Goal: Information Seeking & Learning: Compare options

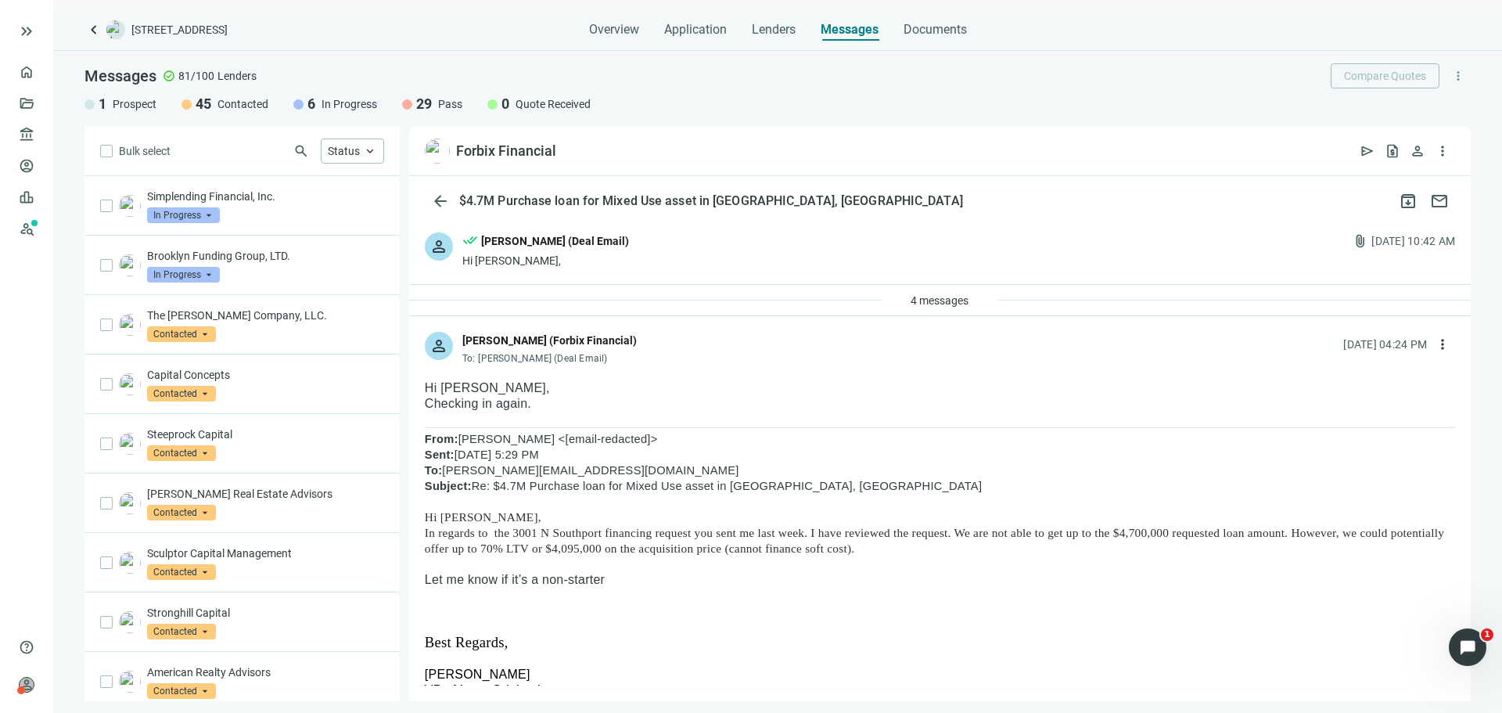
click at [95, 23] on span "keyboard_arrow_left" at bounding box center [93, 29] width 19 height 19
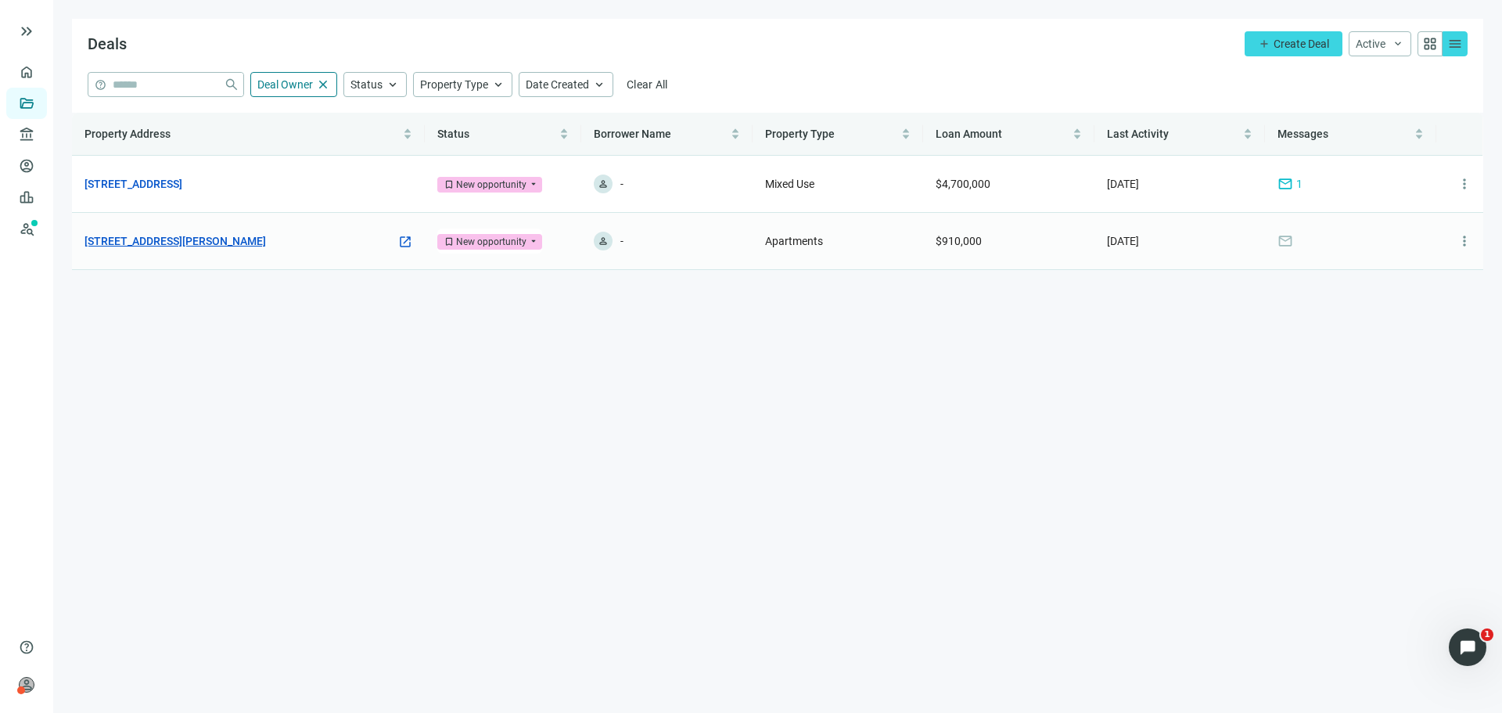
click at [209, 245] on link "[STREET_ADDRESS][PERSON_NAME]" at bounding box center [174, 240] width 181 height 17
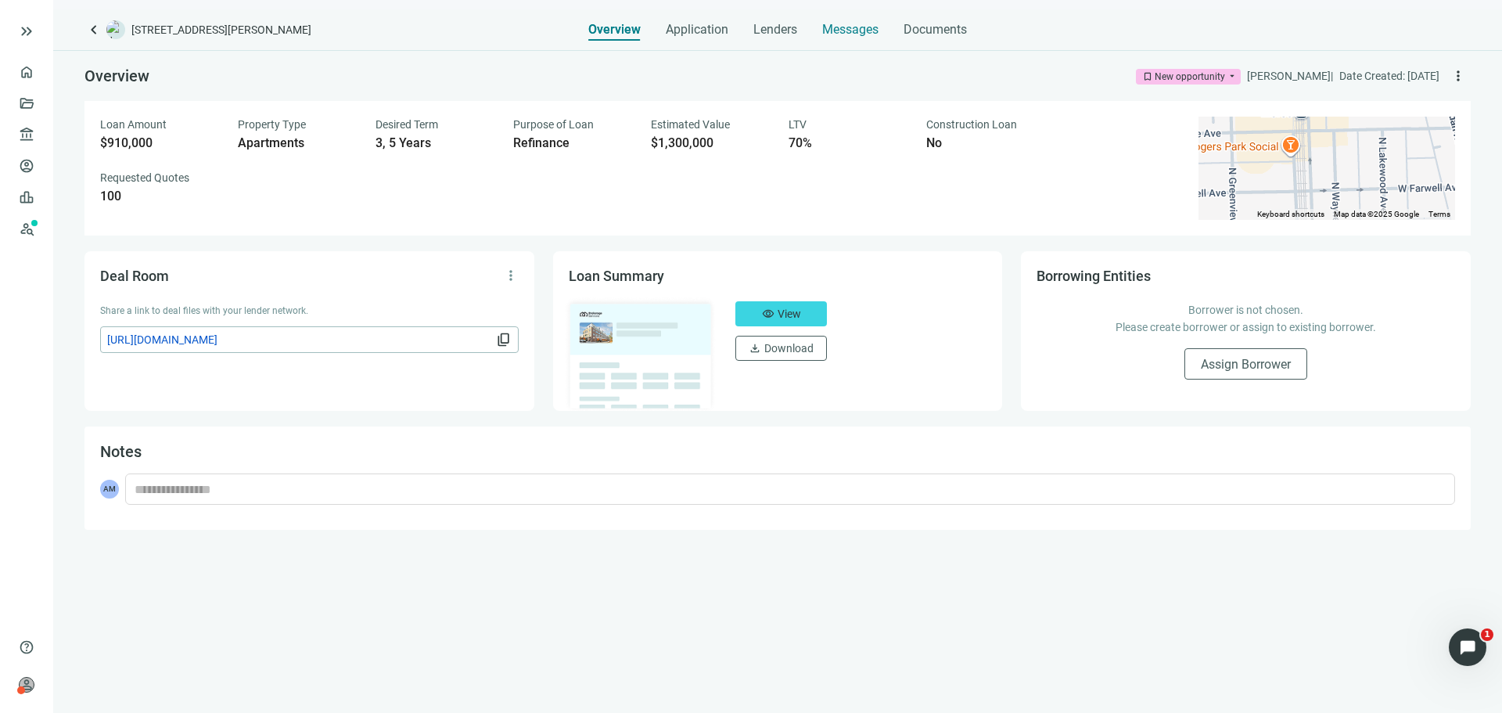
click at [882, 13] on div "Overview Application Lenders Messages Documents" at bounding box center [777, 24] width 379 height 31
click at [868, 21] on div "Messages" at bounding box center [850, 24] width 56 height 31
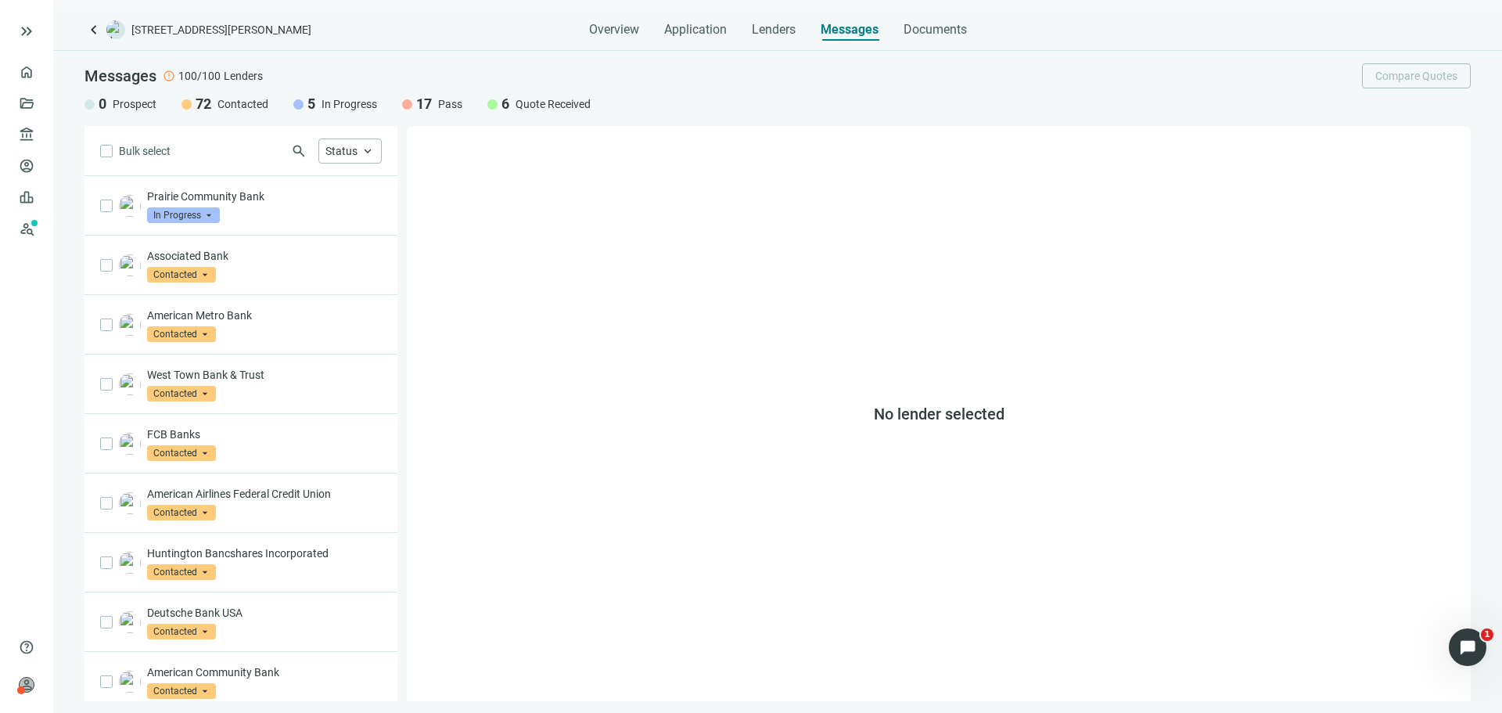
click at [552, 103] on span "Quote Received" at bounding box center [553, 104] width 75 height 16
click at [347, 160] on div "Status keyboard_arrow_up" at bounding box center [349, 150] width 63 height 25
click at [379, 261] on span "Quote Received" at bounding box center [388, 267] width 77 height 16
click at [624, 271] on div "No lender selected" at bounding box center [939, 413] width 1064 height 575
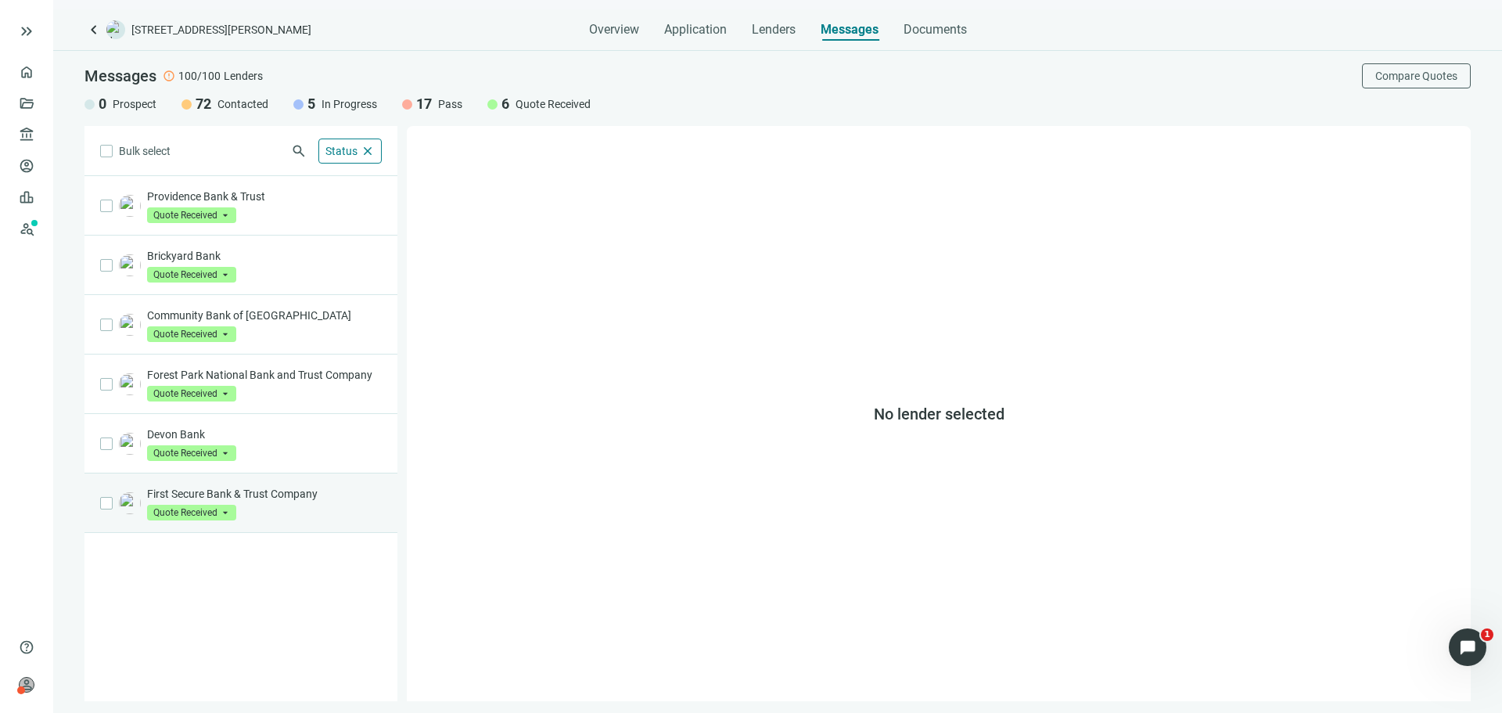
click at [320, 495] on p "First Secure Bank & Trust Company" at bounding box center [264, 494] width 235 height 16
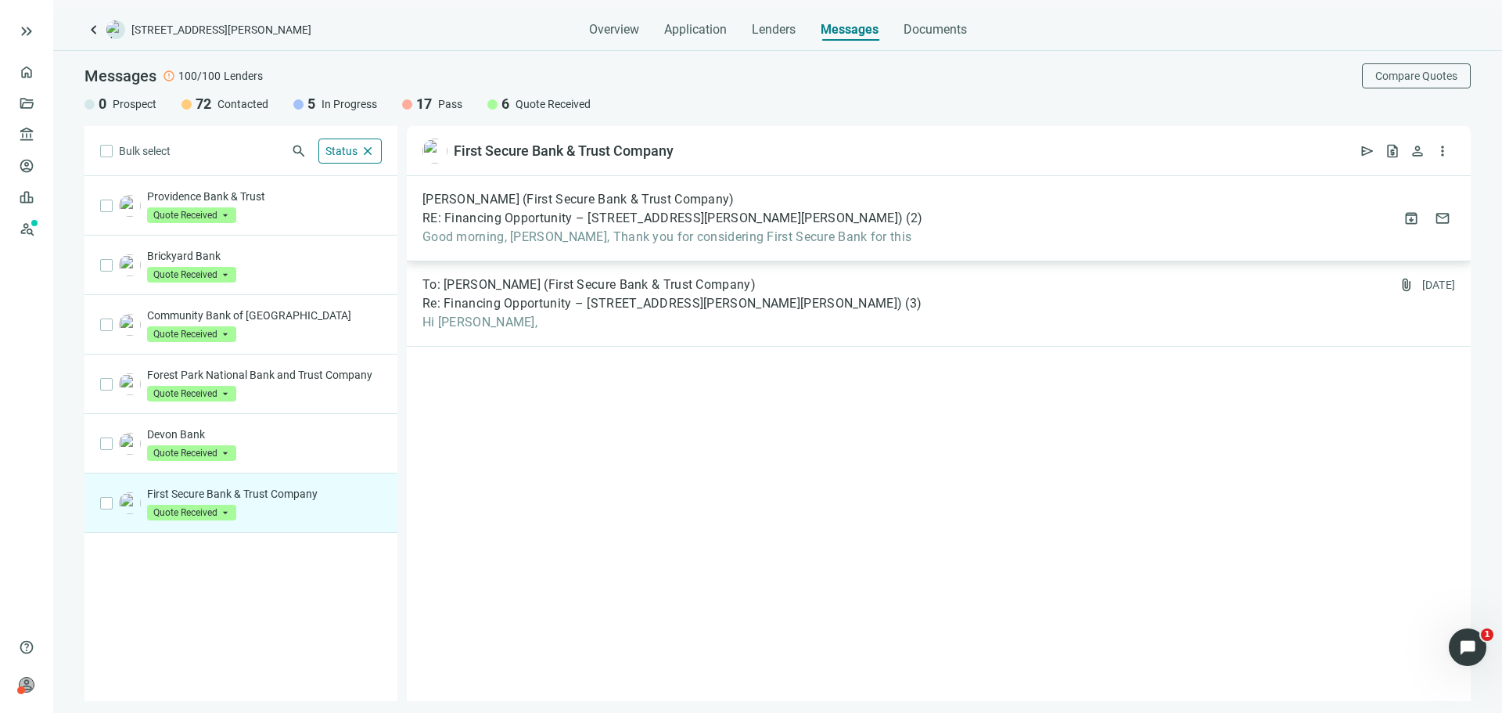
click at [566, 247] on div "Terry Johnson (First Secure Bank & Trust Company) RE: Financing Opportunity – 6…" at bounding box center [939, 218] width 1064 height 85
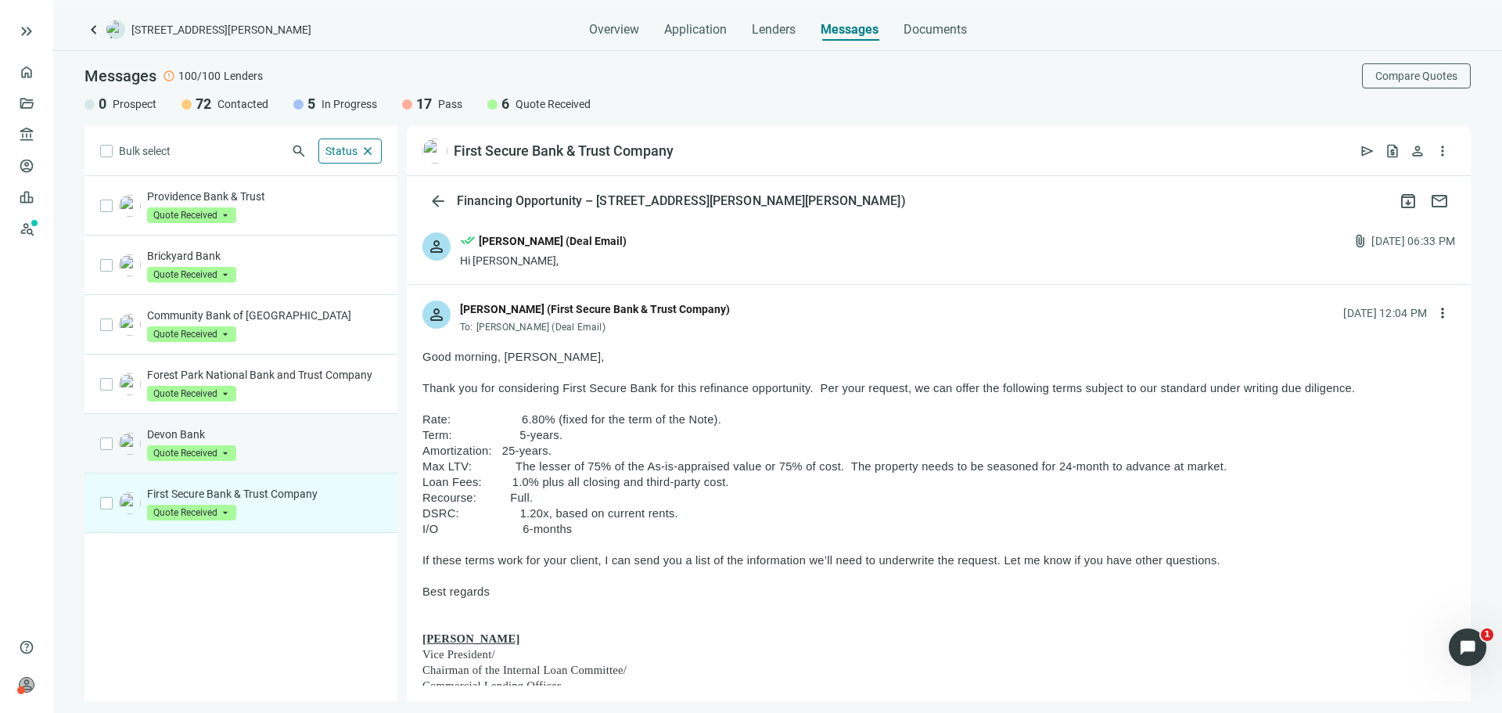
click at [270, 450] on div "Devon Bank Quote Received arrow_drop_down" at bounding box center [264, 443] width 235 height 34
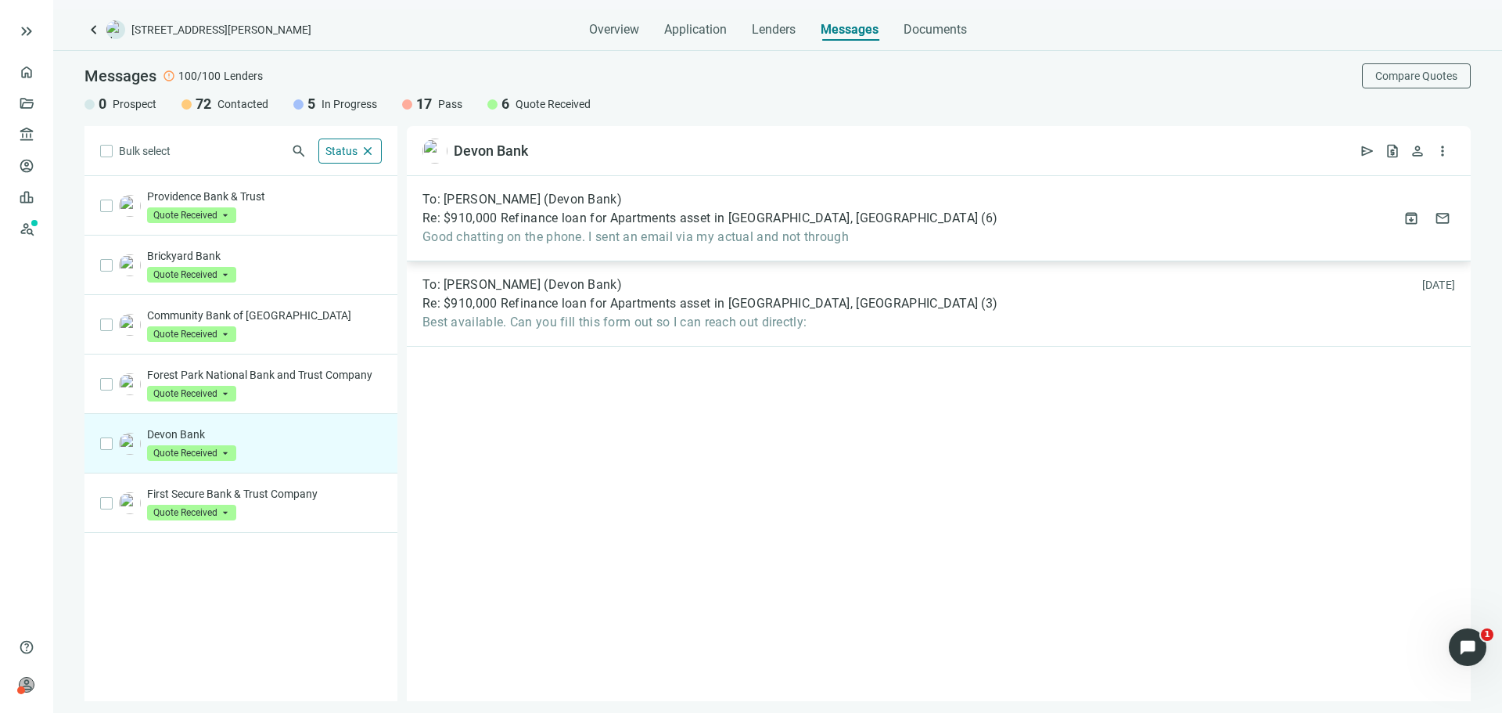
click at [597, 253] on div "To: Wesley Studzinski (Devon Bank) Re: $910,000 Refinance loan for Apartments a…" at bounding box center [939, 218] width 1064 height 85
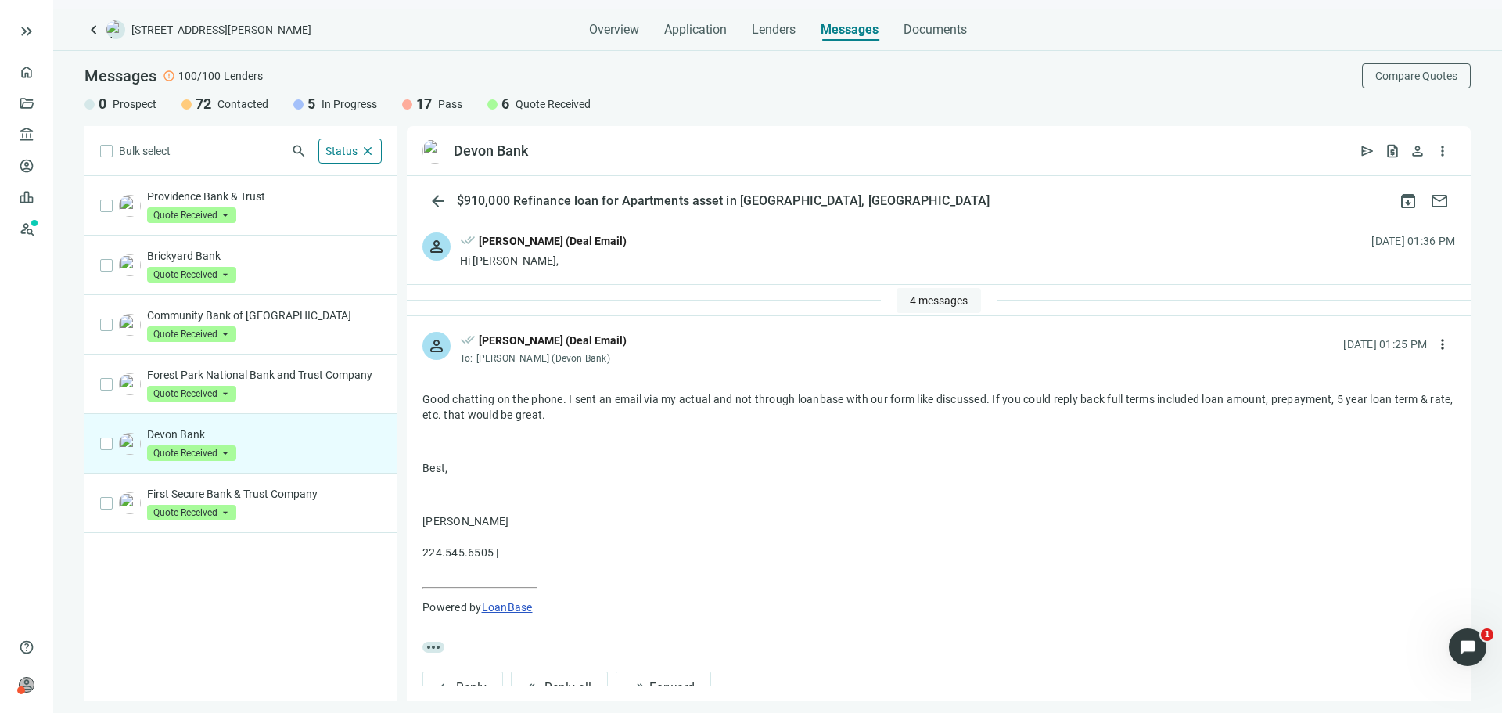
click at [935, 294] on span "4 messages" at bounding box center [939, 300] width 58 height 13
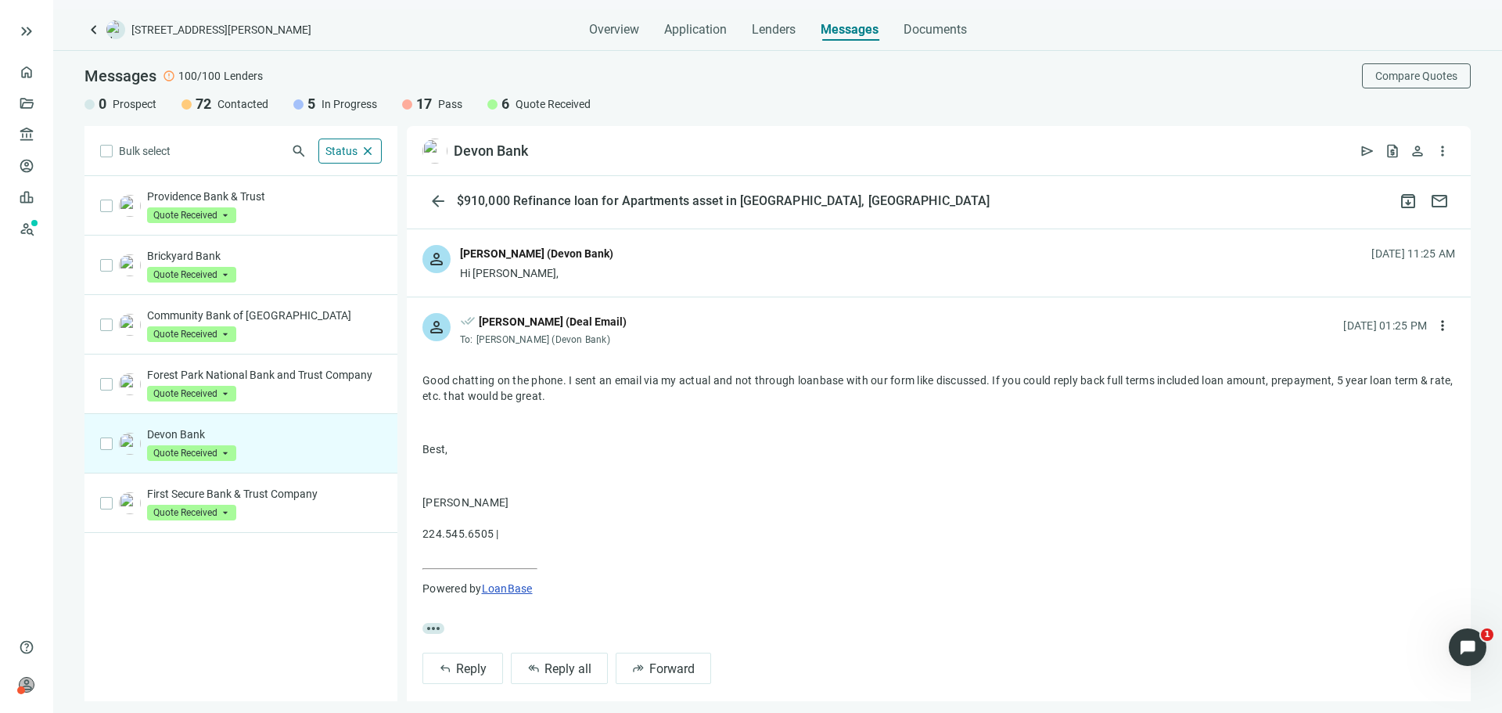
scroll to position [274, 0]
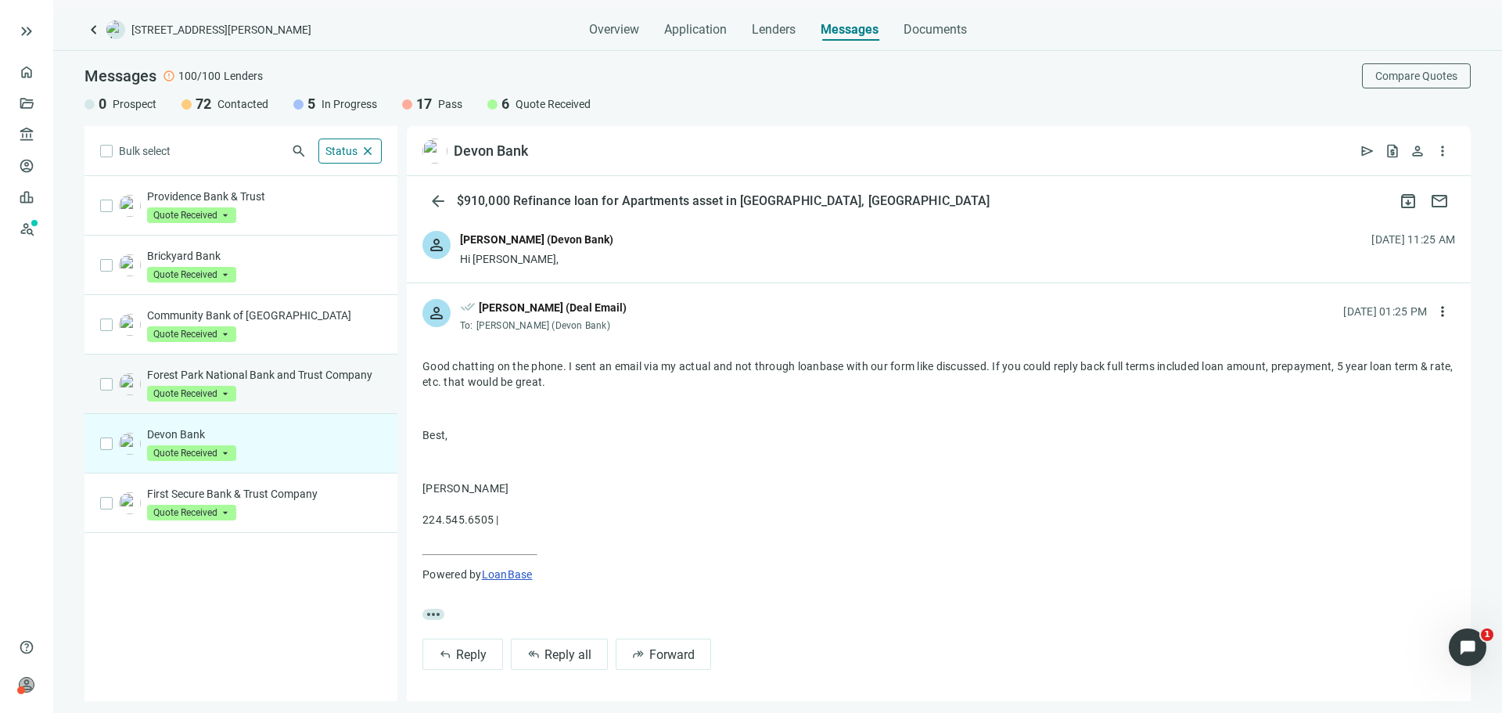
click at [302, 391] on div "Forest Park National Bank and Trust Company Quote Received arrow_drop_down" at bounding box center [264, 384] width 235 height 34
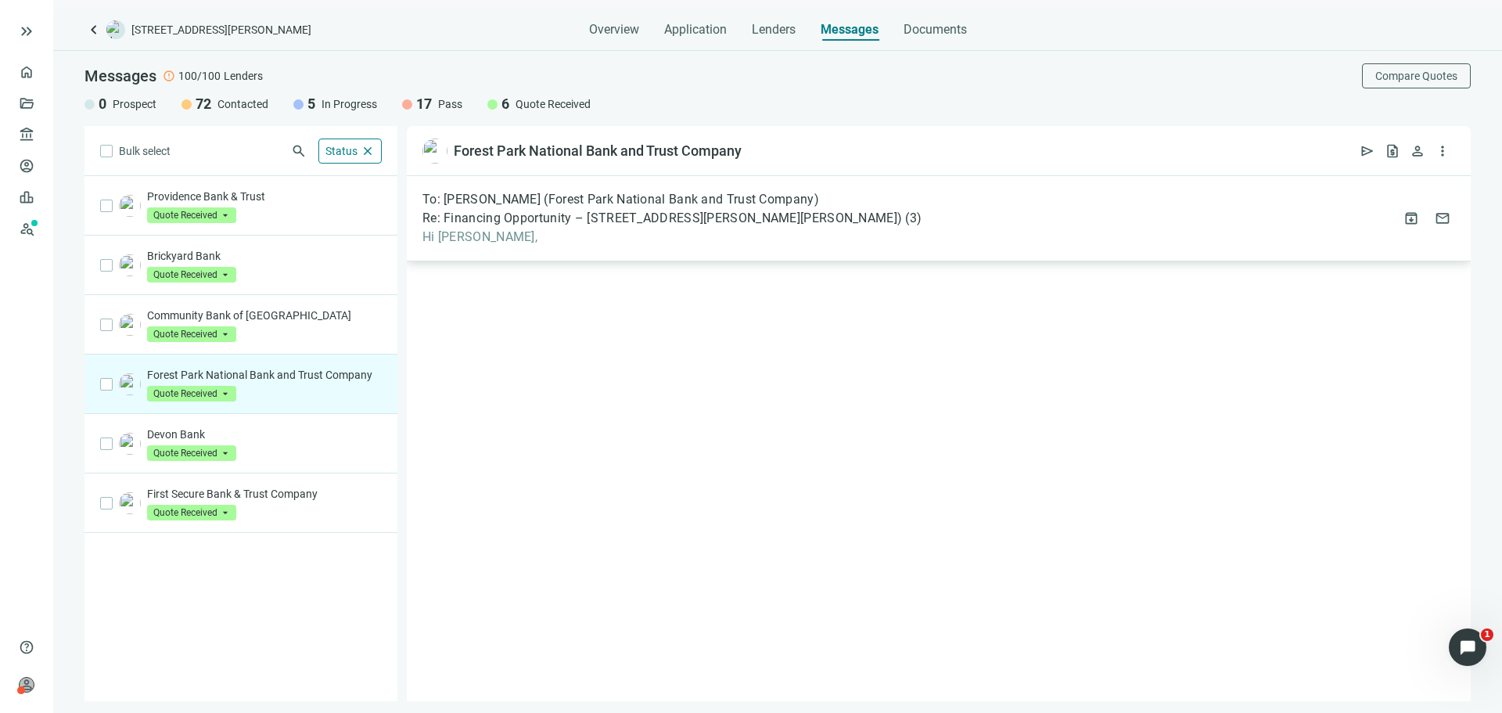
click at [685, 232] on span "Hi Ryan," at bounding box center [671, 237] width 499 height 16
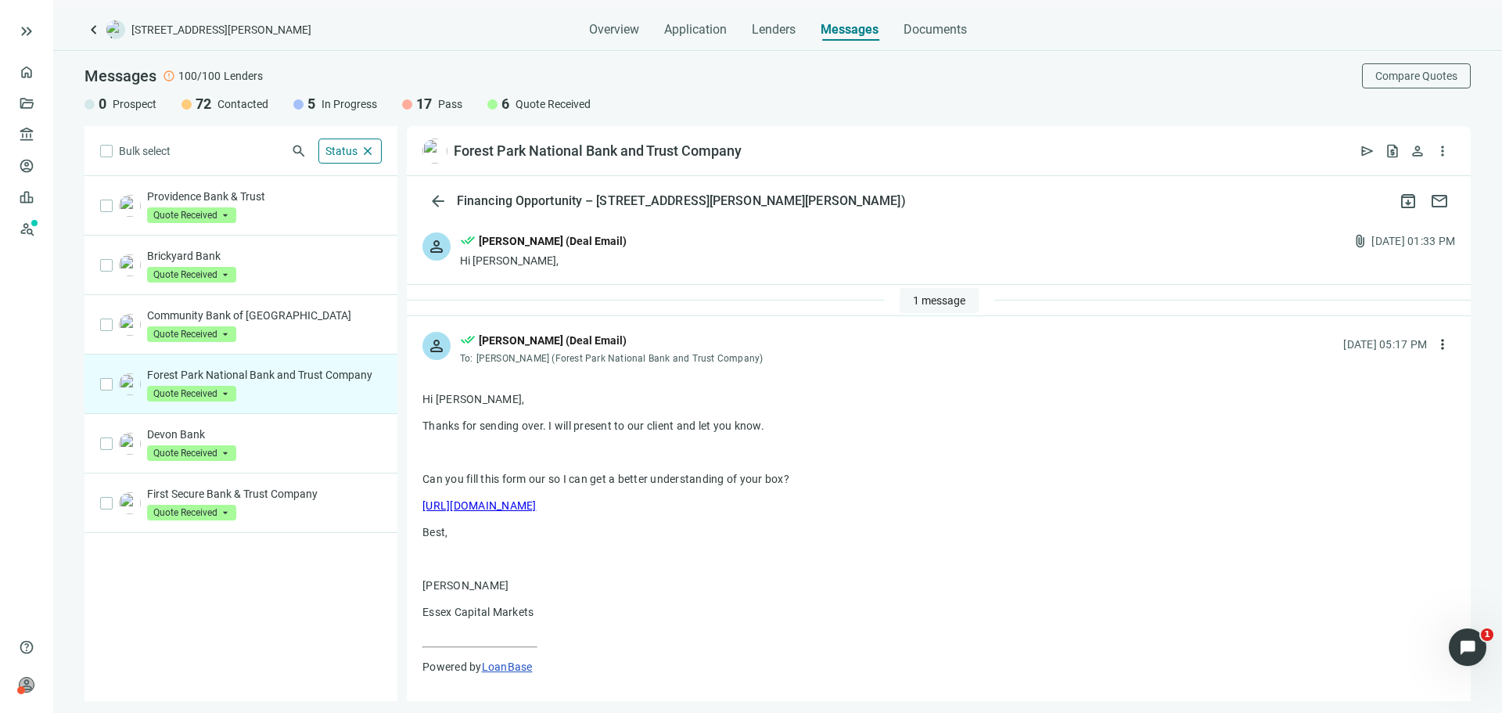
click at [938, 299] on span "1 message" at bounding box center [939, 300] width 52 height 13
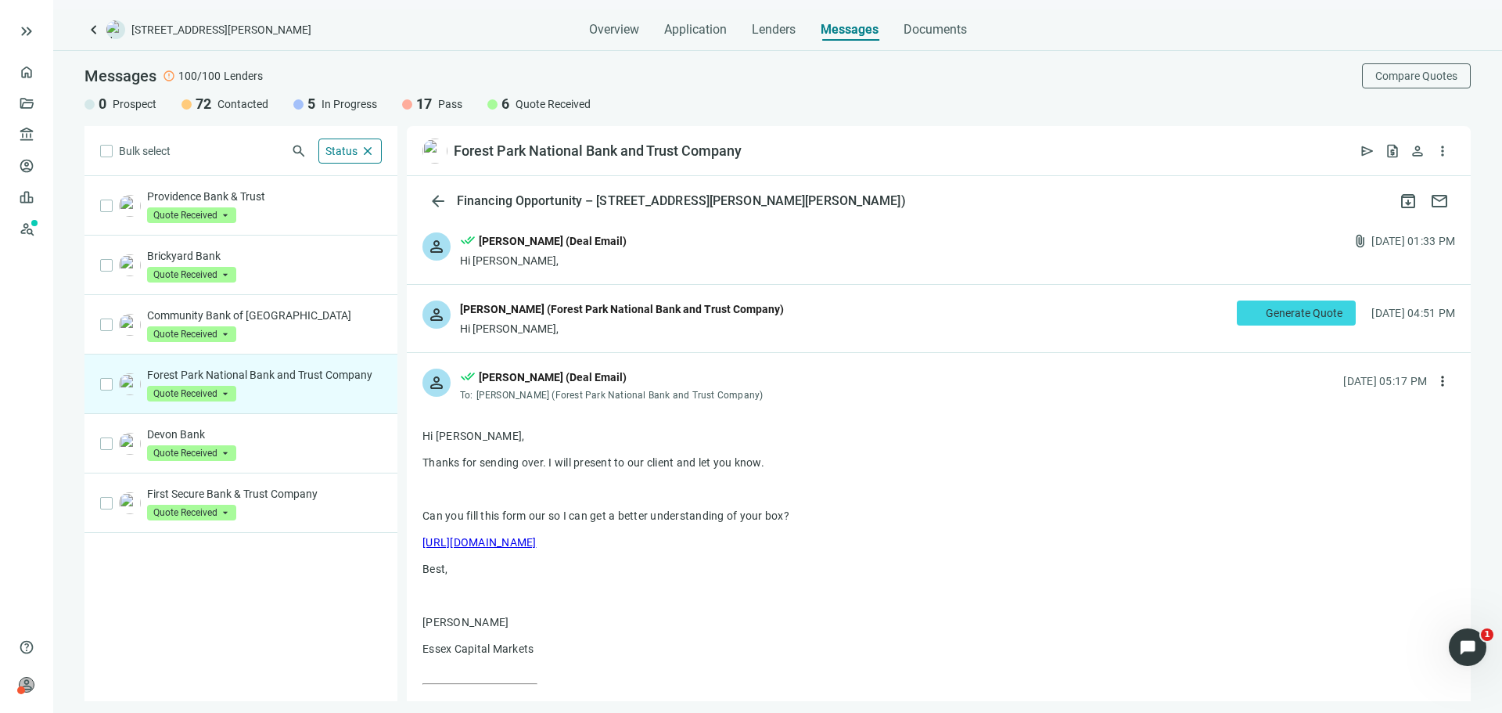
click at [699, 312] on div "Mark Lefevour (Forest Park National Bank and Trust Company)" at bounding box center [622, 308] width 324 height 17
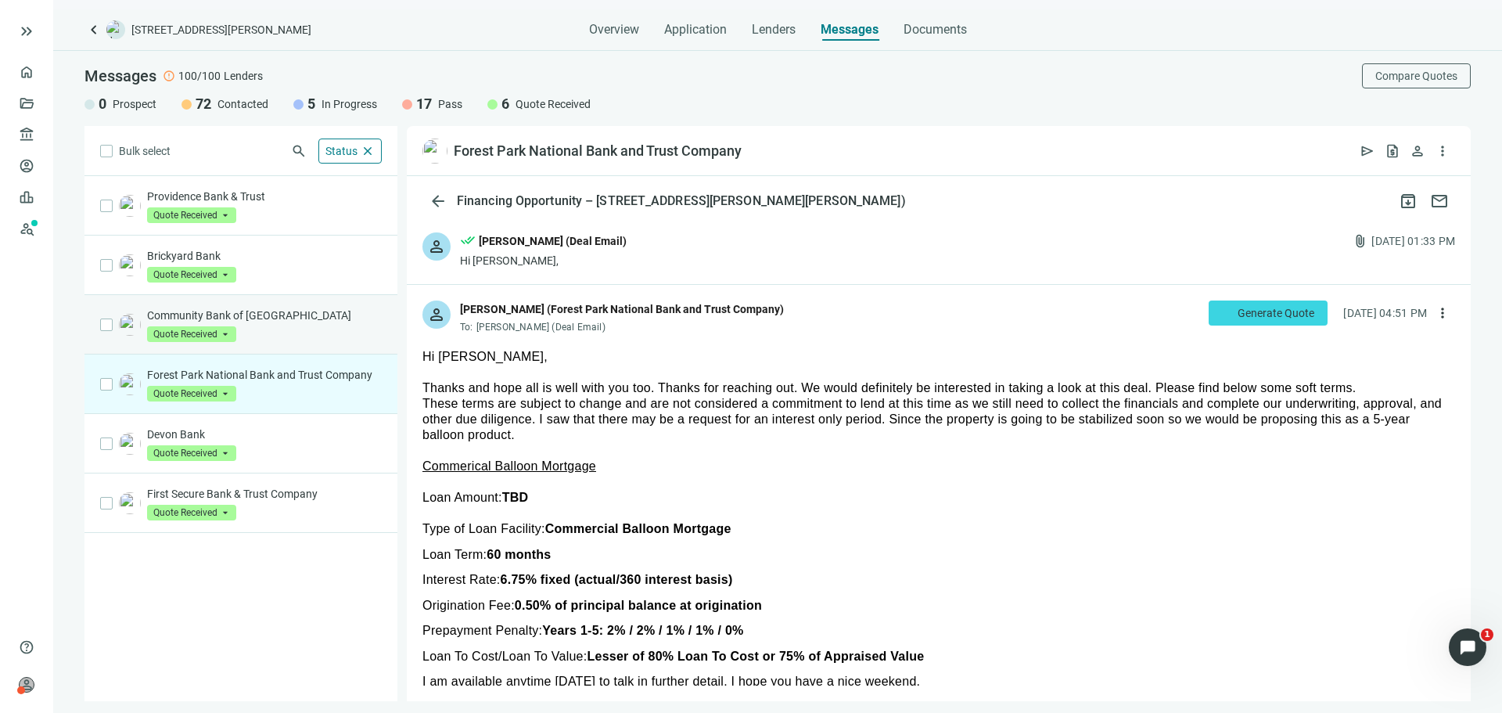
click at [266, 322] on p "Community Bank of Elmhurst" at bounding box center [264, 315] width 235 height 16
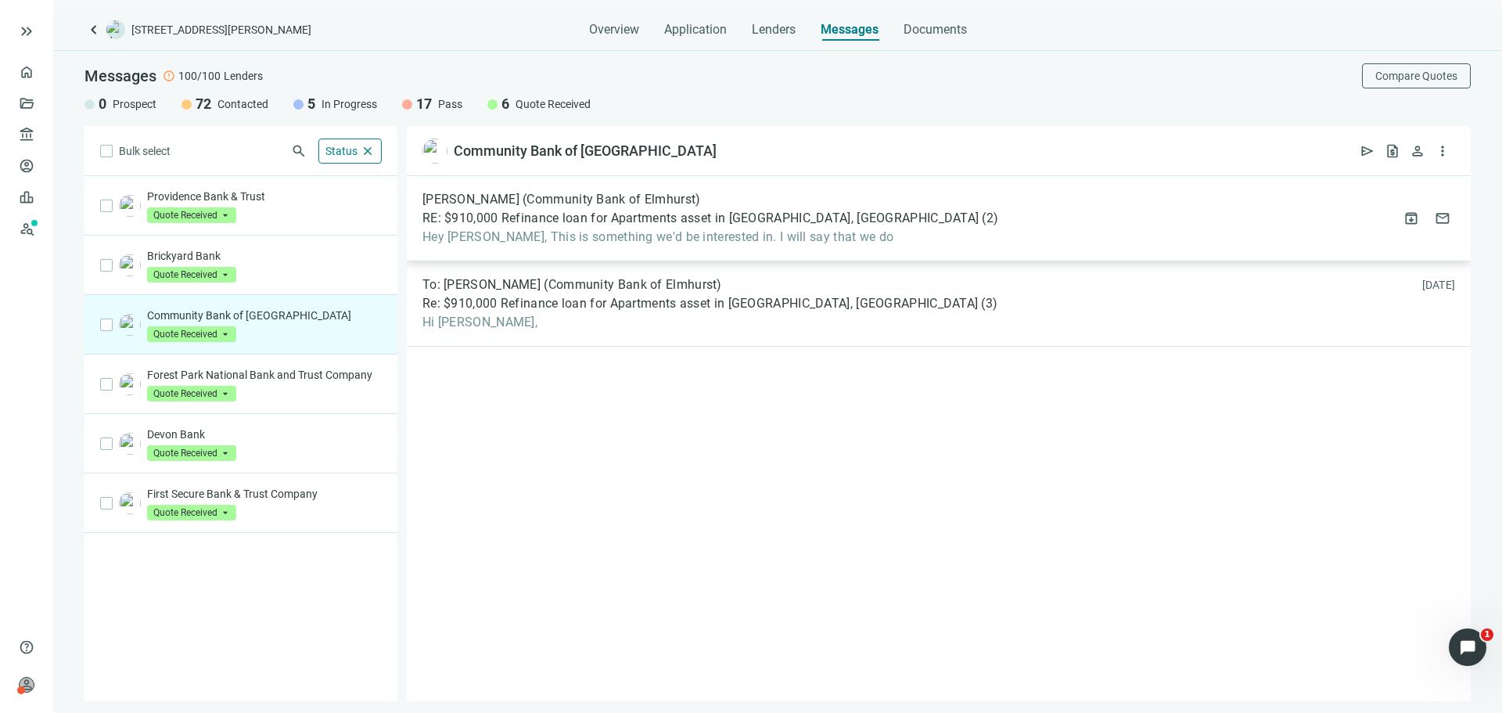
click at [576, 243] on span "Hey Asher, This is something we'd be interested in. I will say that we do" at bounding box center [710, 237] width 576 height 16
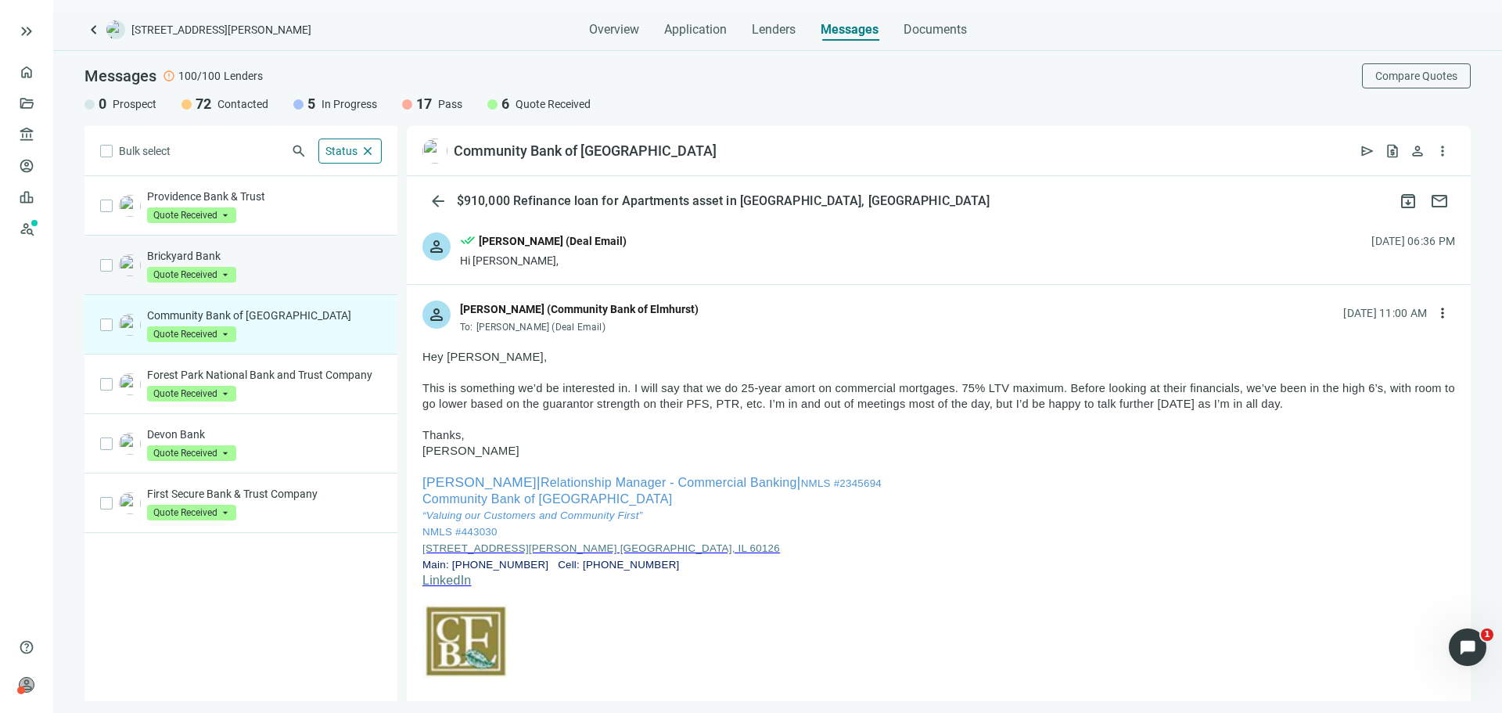
click at [275, 259] on p "Brickyard Bank" at bounding box center [264, 256] width 235 height 16
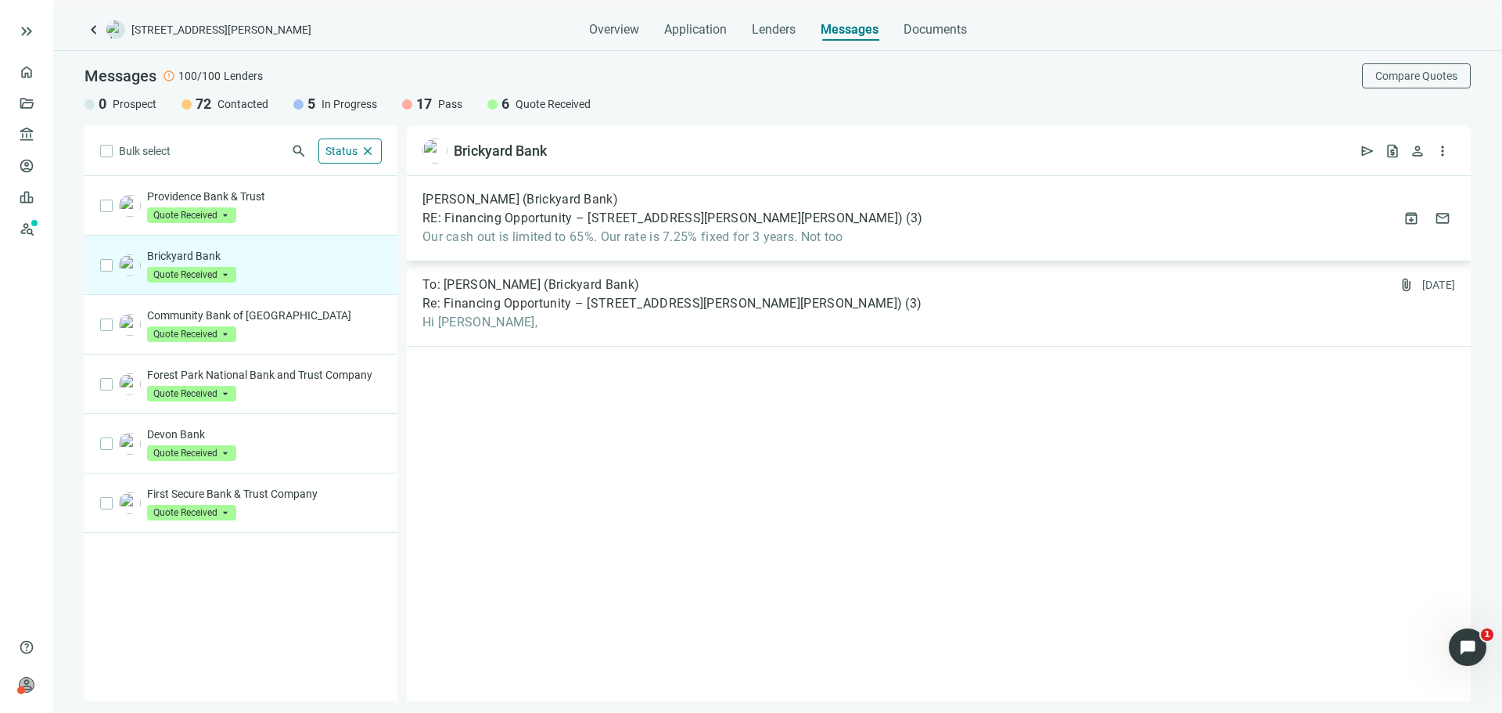
click at [667, 252] on div "Ken Knoll (Brickyard Bank) RE: Financing Opportunity – 6912-14 N Wayne Ave (Rog…" at bounding box center [939, 218] width 1064 height 85
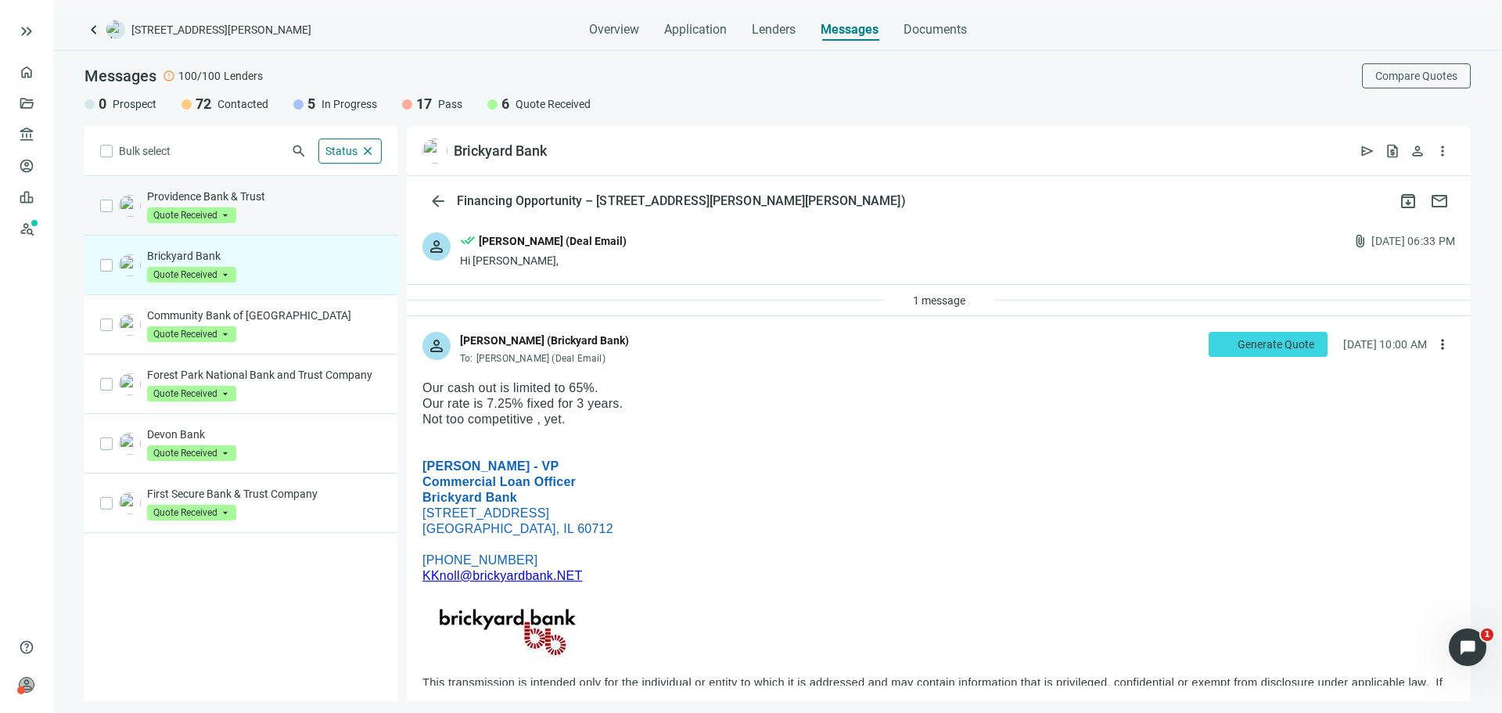
click at [340, 209] on div "Providence Bank & Trust Quote Received arrow_drop_down" at bounding box center [264, 206] width 235 height 34
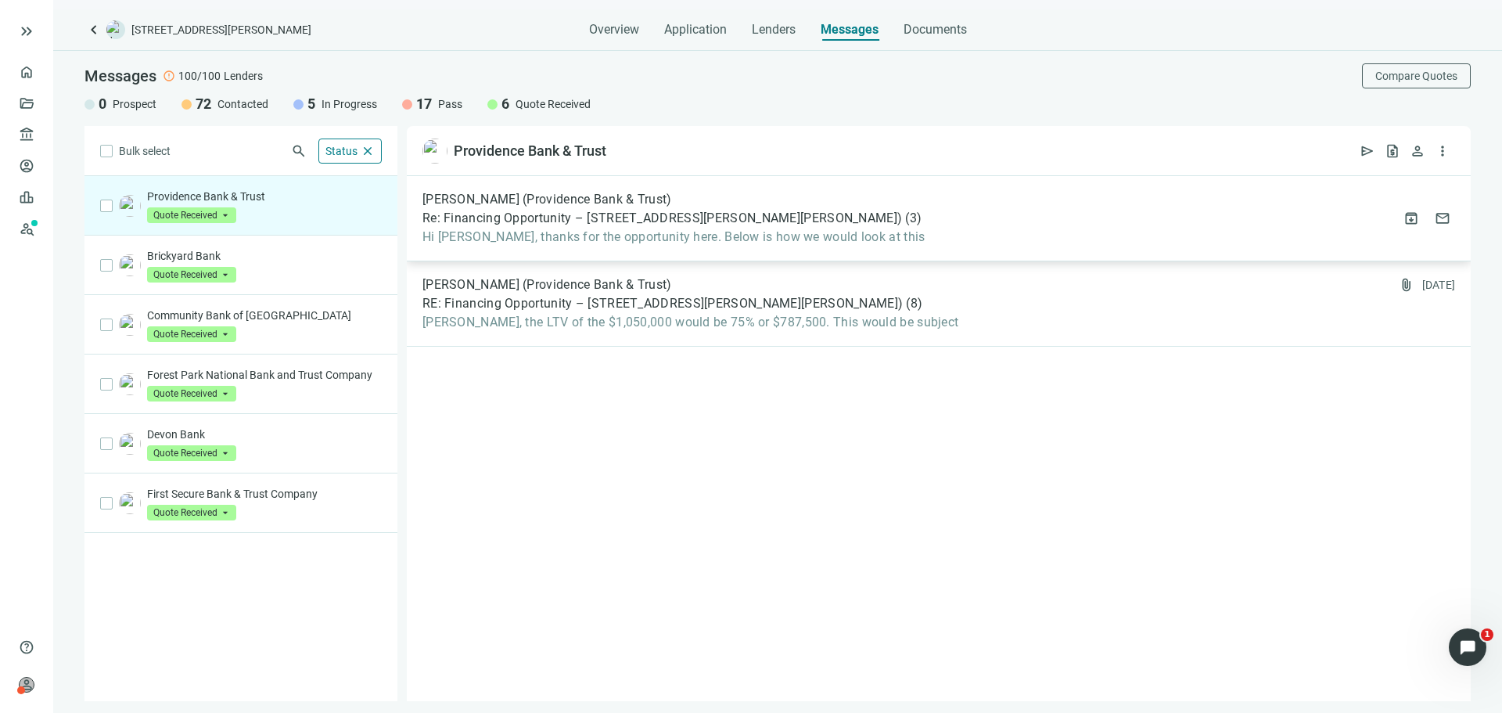
click at [744, 252] on div "Nathan Diestra (Providence Bank & Trust) Re: Financing Opportunity – 6912-14 N …" at bounding box center [939, 218] width 1064 height 85
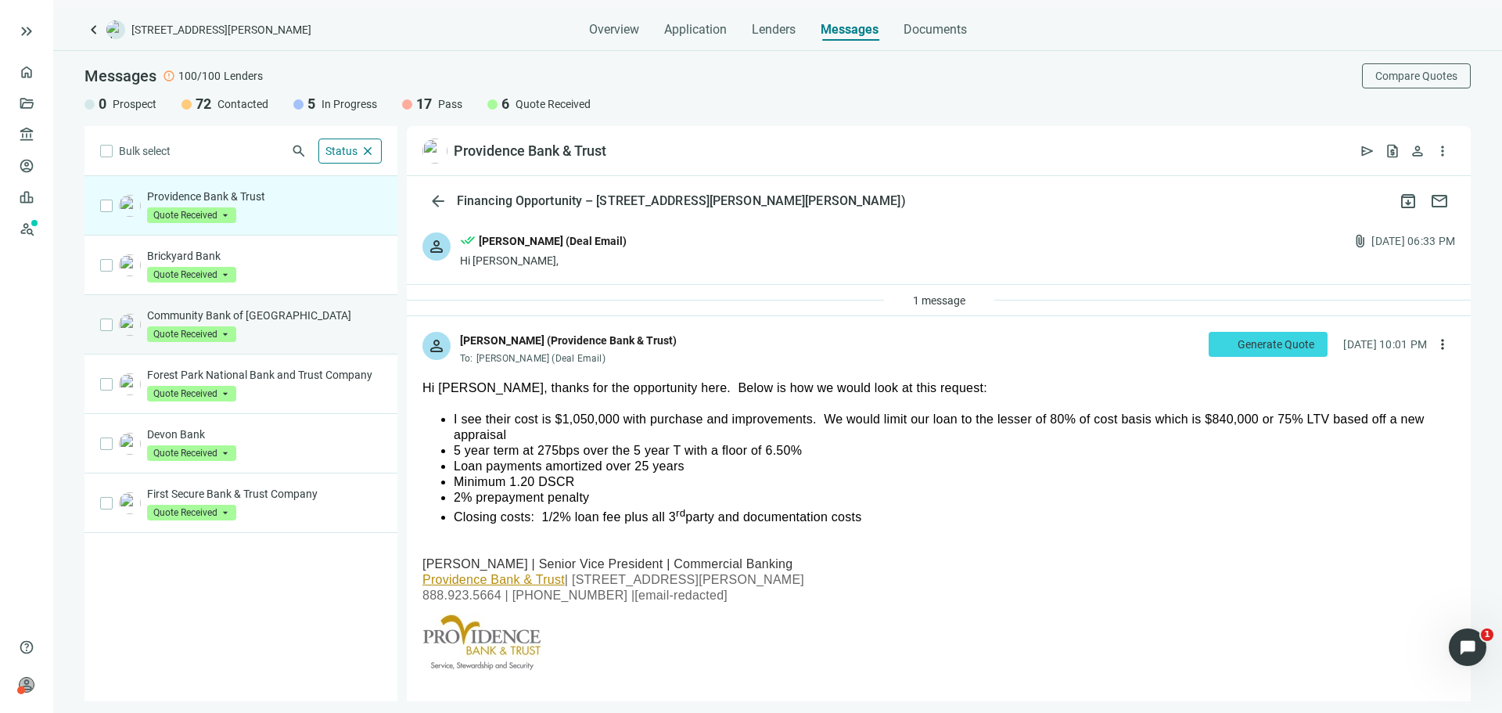
click at [336, 321] on p "Community Bank of Elmhurst" at bounding box center [264, 315] width 235 height 16
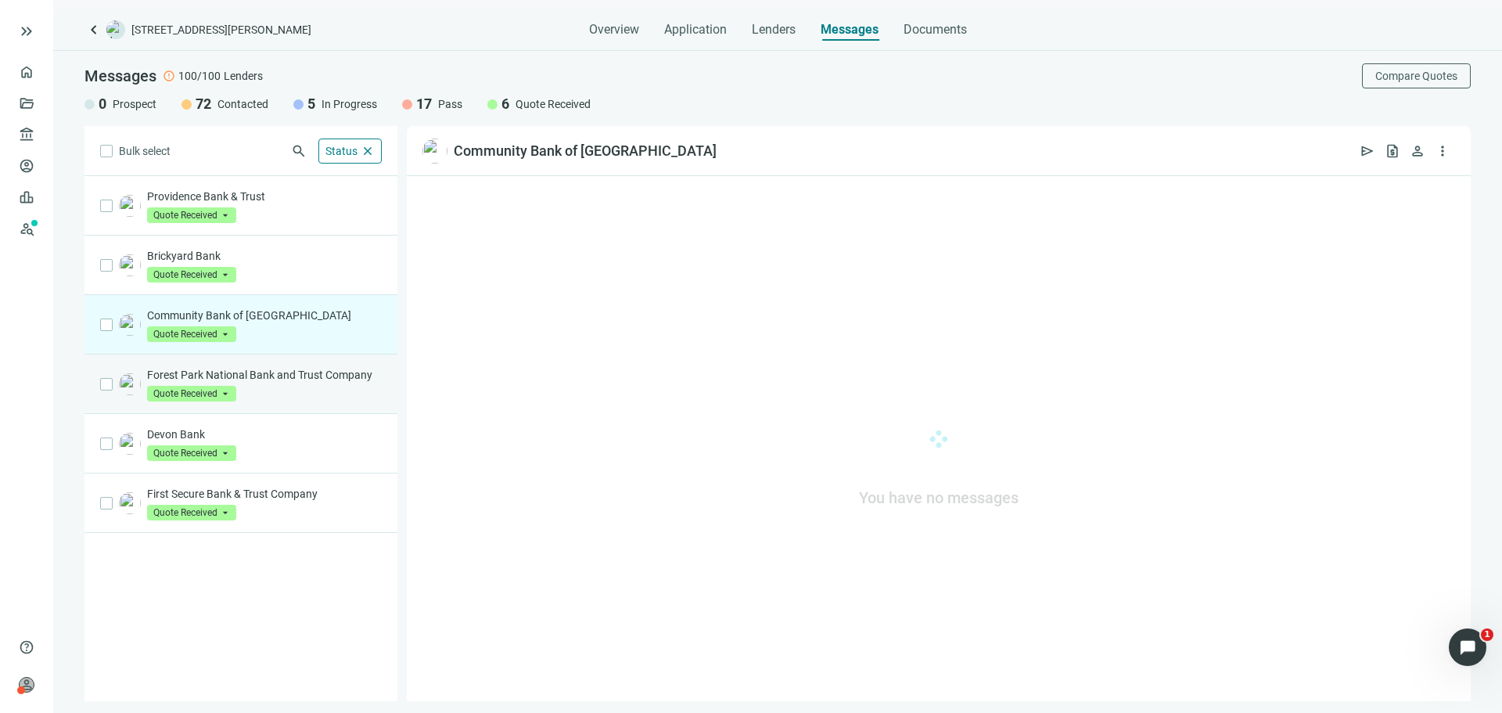
click at [350, 376] on p "Forest Park National Bank and Trust Company" at bounding box center [264, 375] width 235 height 16
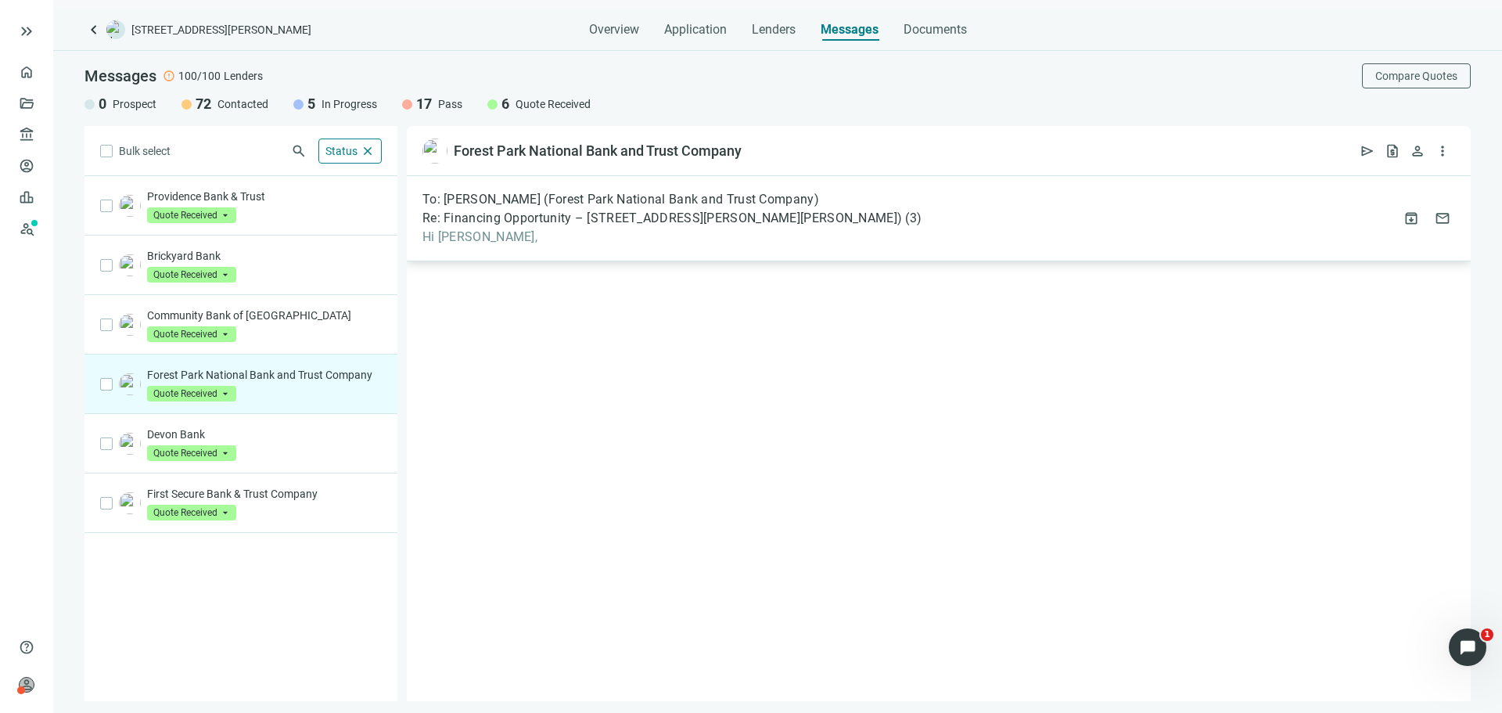
click at [522, 232] on span "Hi Ryan," at bounding box center [671, 237] width 499 height 16
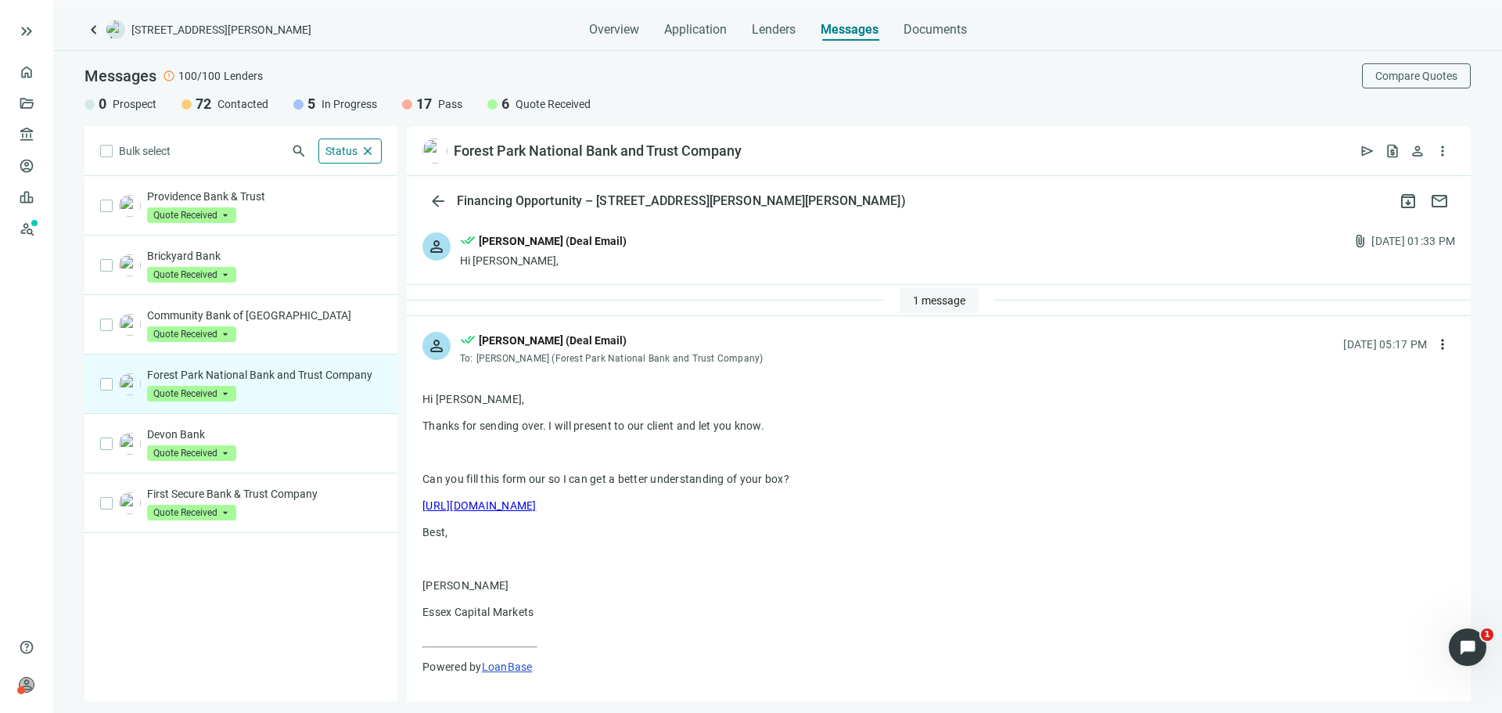
click at [932, 300] on span "1 message" at bounding box center [939, 300] width 52 height 13
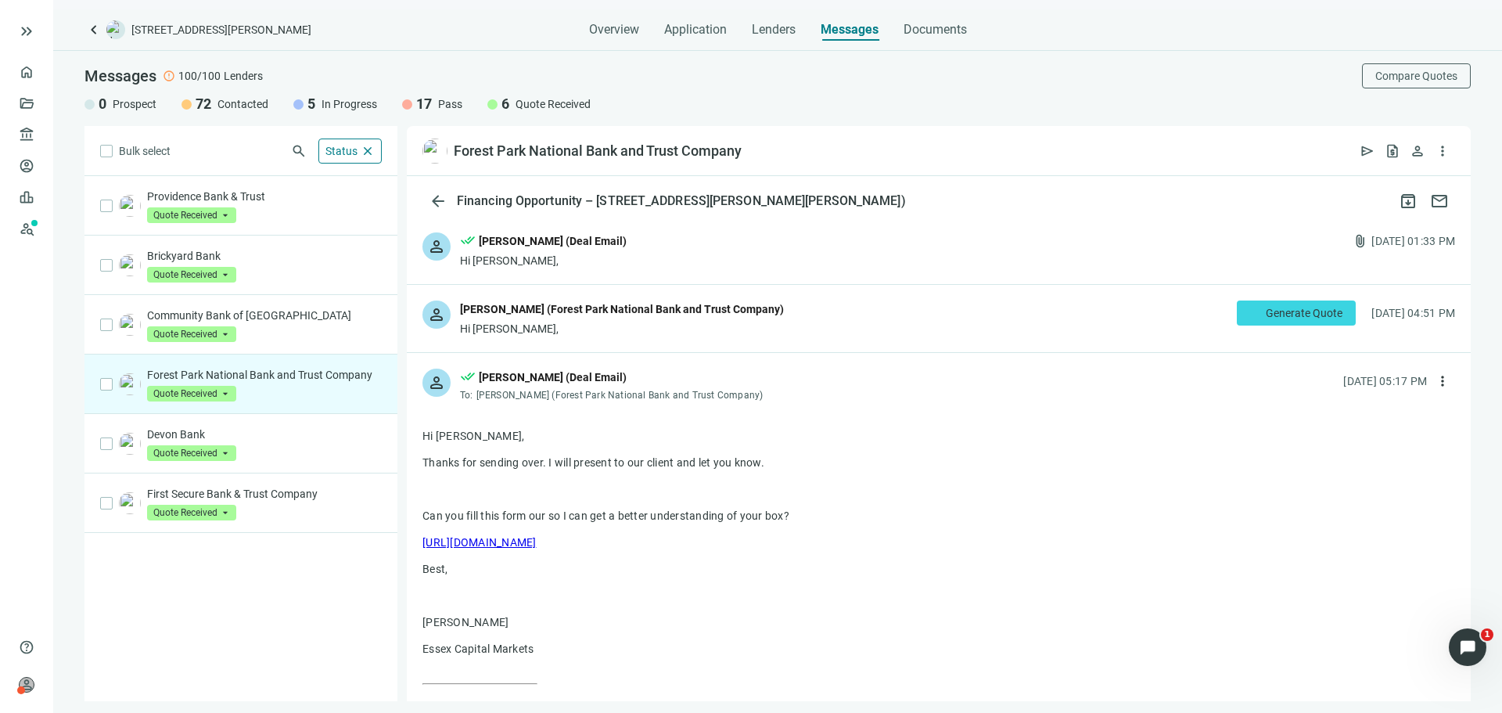
click at [720, 329] on div "Hi [PERSON_NAME]," at bounding box center [622, 329] width 324 height 16
